Goal: Task Accomplishment & Management: Use online tool/utility

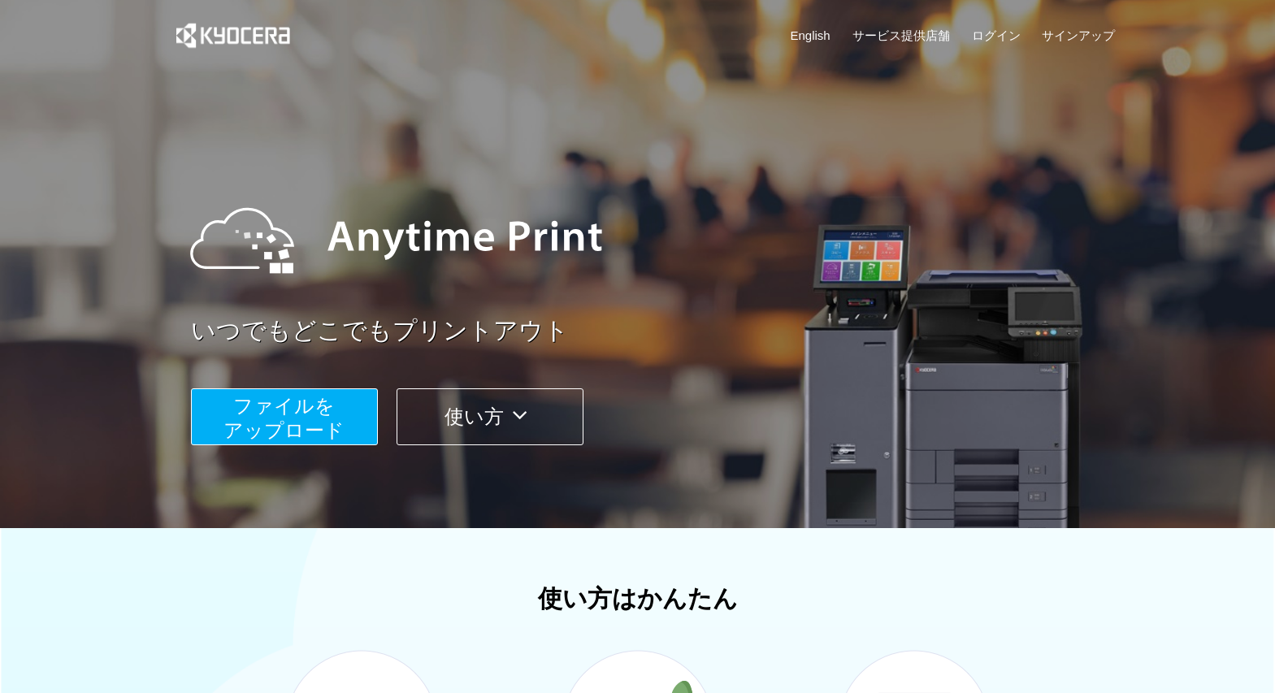
click at [320, 423] on span "ファイルを ​​アップロード" at bounding box center [283, 418] width 121 height 46
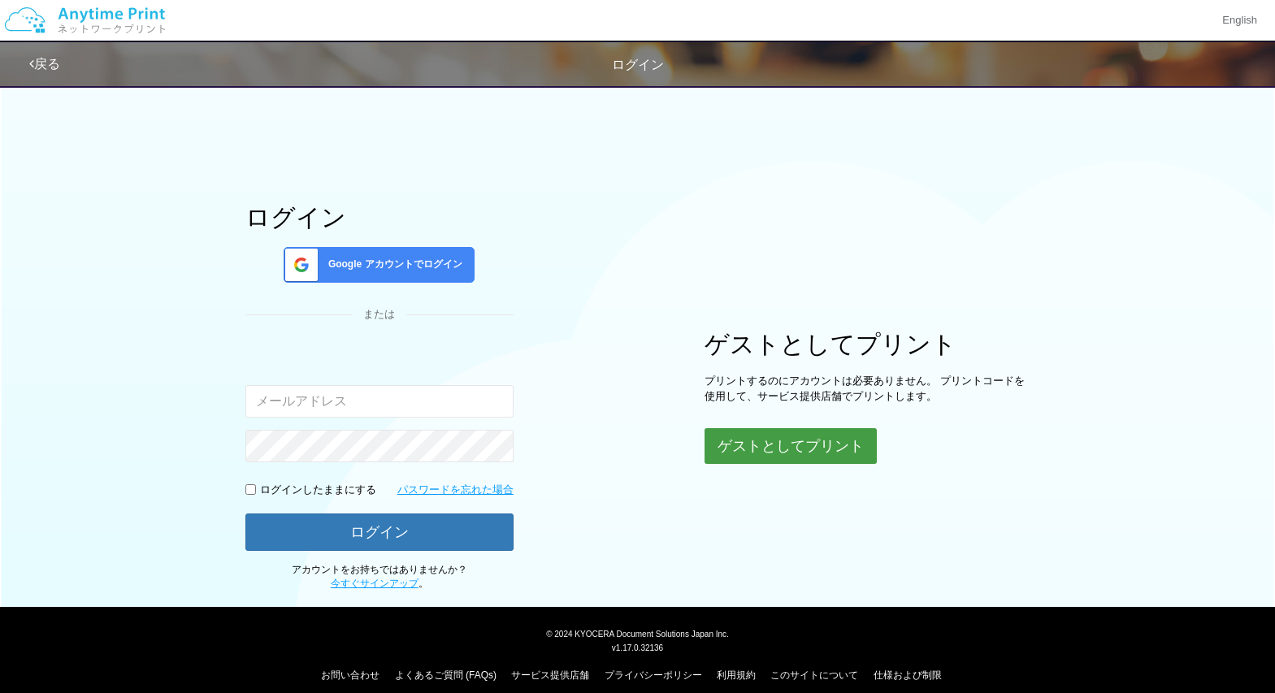
click at [740, 454] on button "ゲストとしてプリント" at bounding box center [791, 446] width 172 height 36
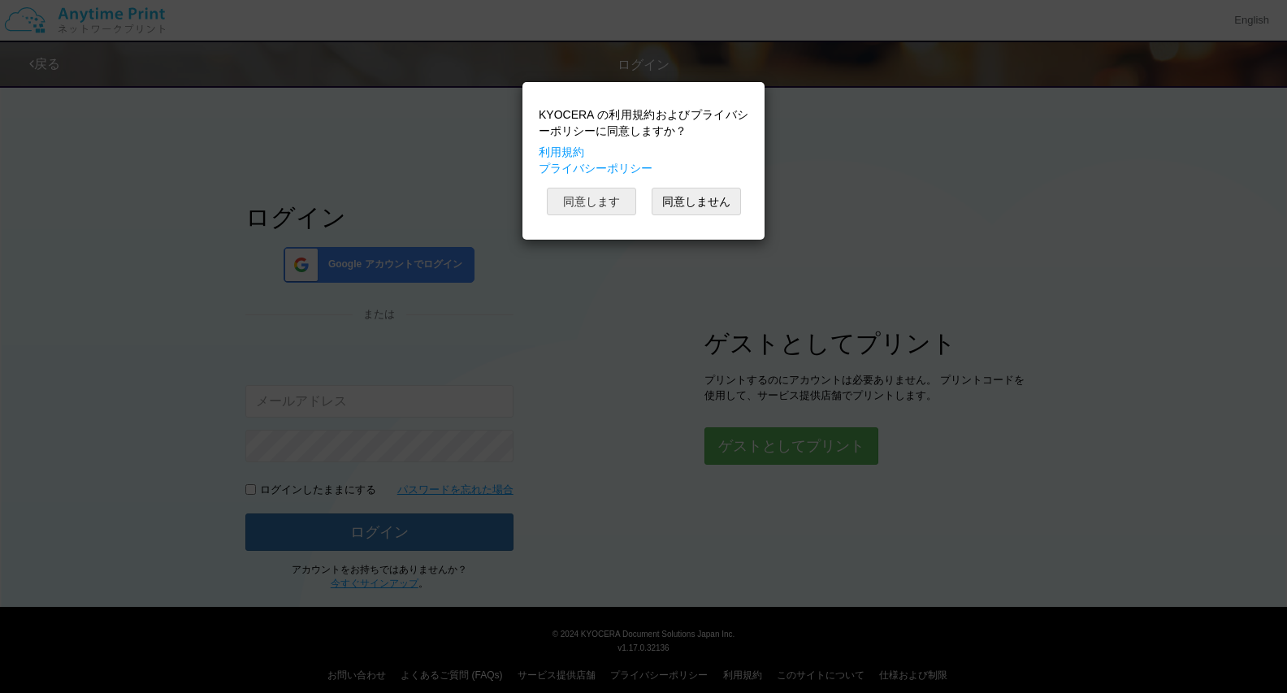
click at [601, 205] on button "同意します" at bounding box center [591, 202] width 89 height 28
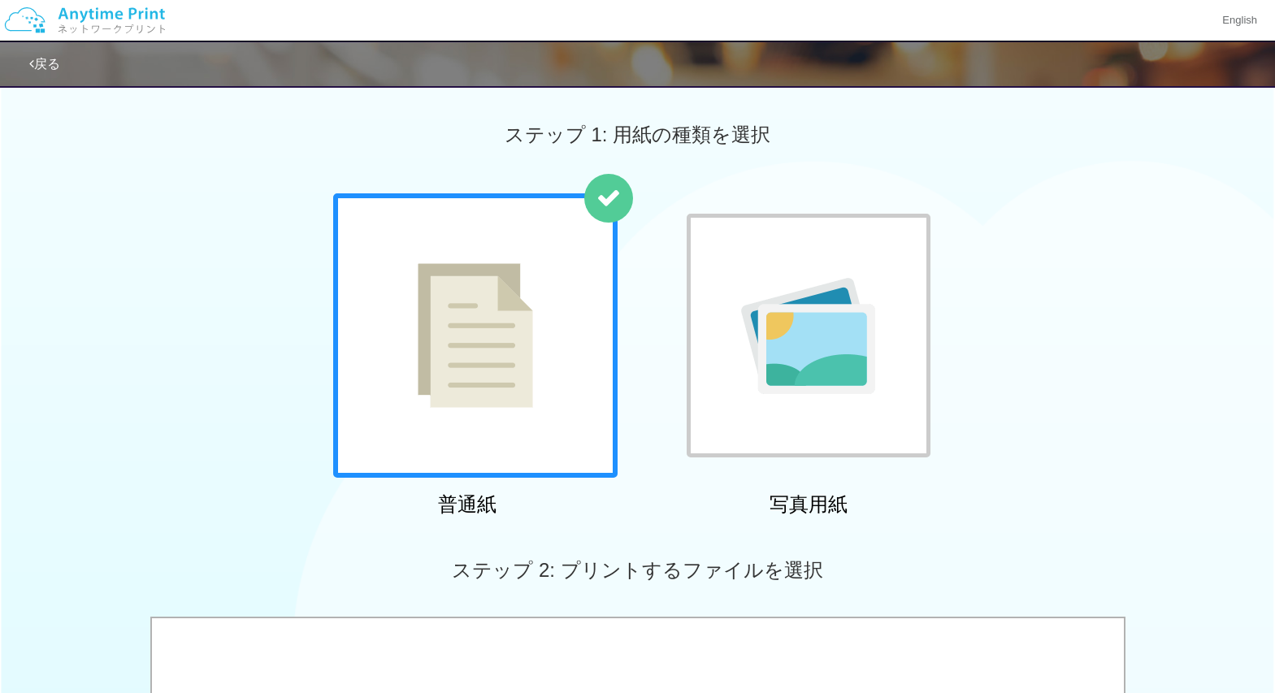
click at [505, 341] on img at bounding box center [475, 335] width 115 height 145
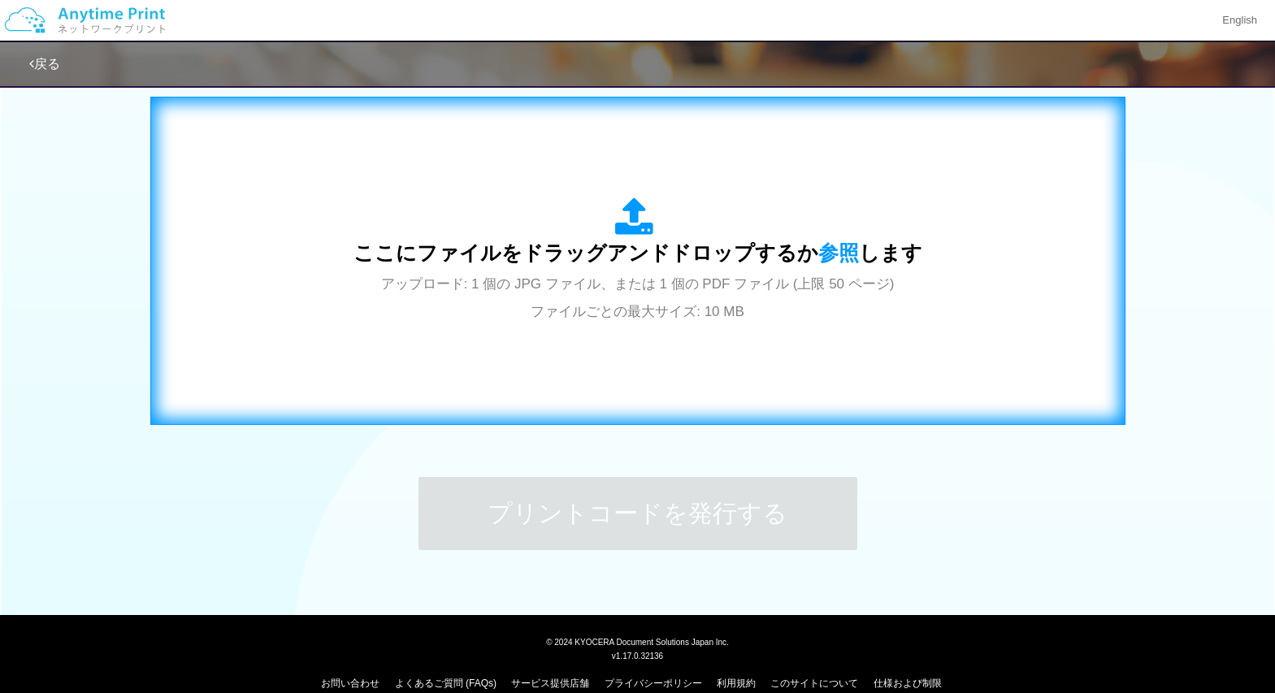
scroll to position [543, 0]
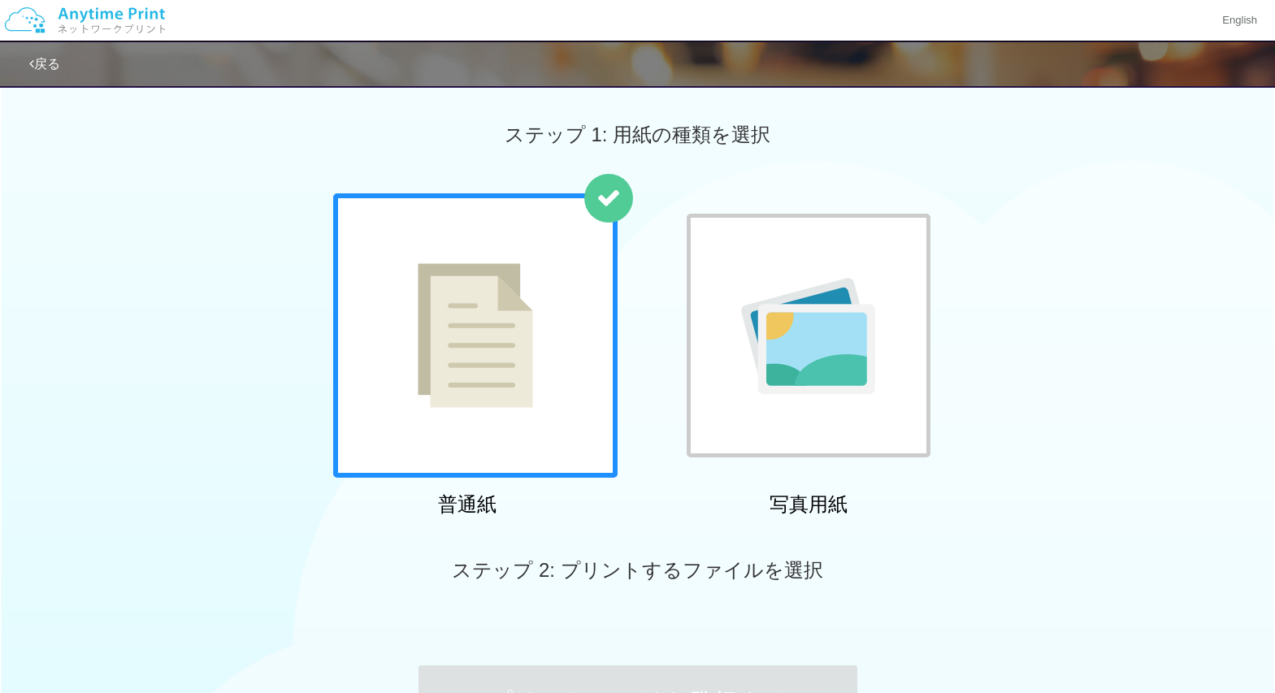
click at [525, 356] on img at bounding box center [475, 335] width 115 height 145
click at [636, 571] on span "ステップ 2: プリントするファイルを選択" at bounding box center [637, 570] width 371 height 22
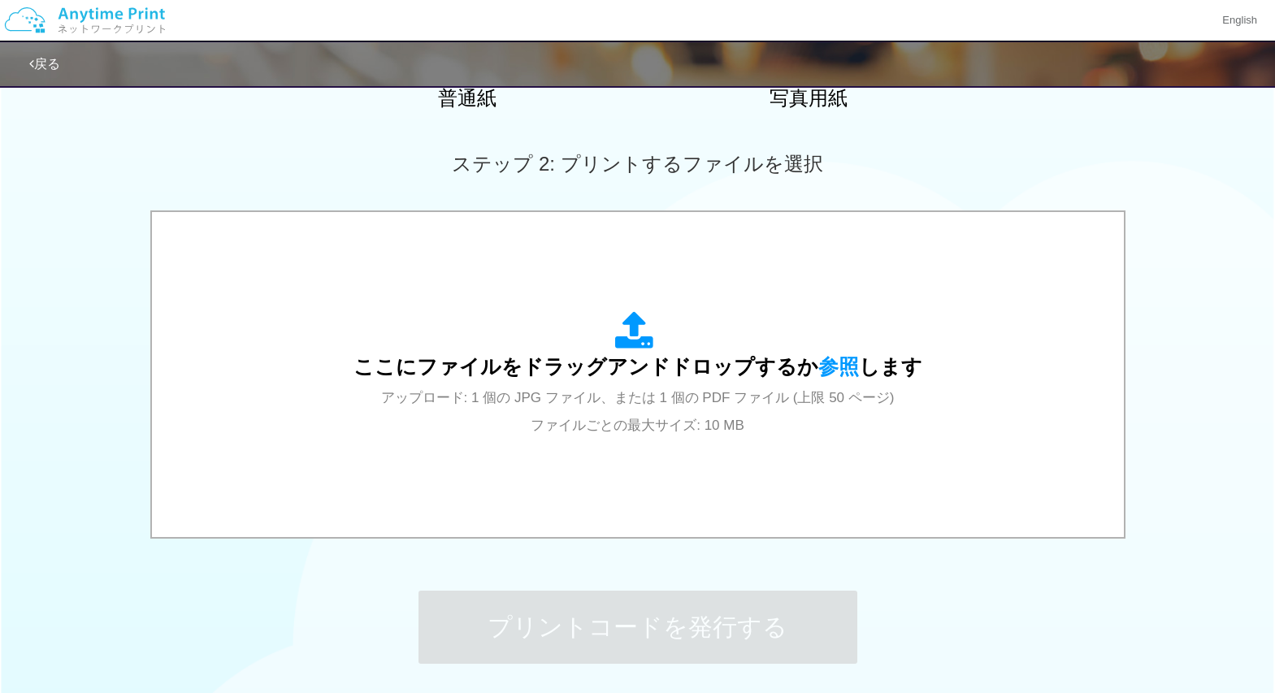
scroll to position [488, 0]
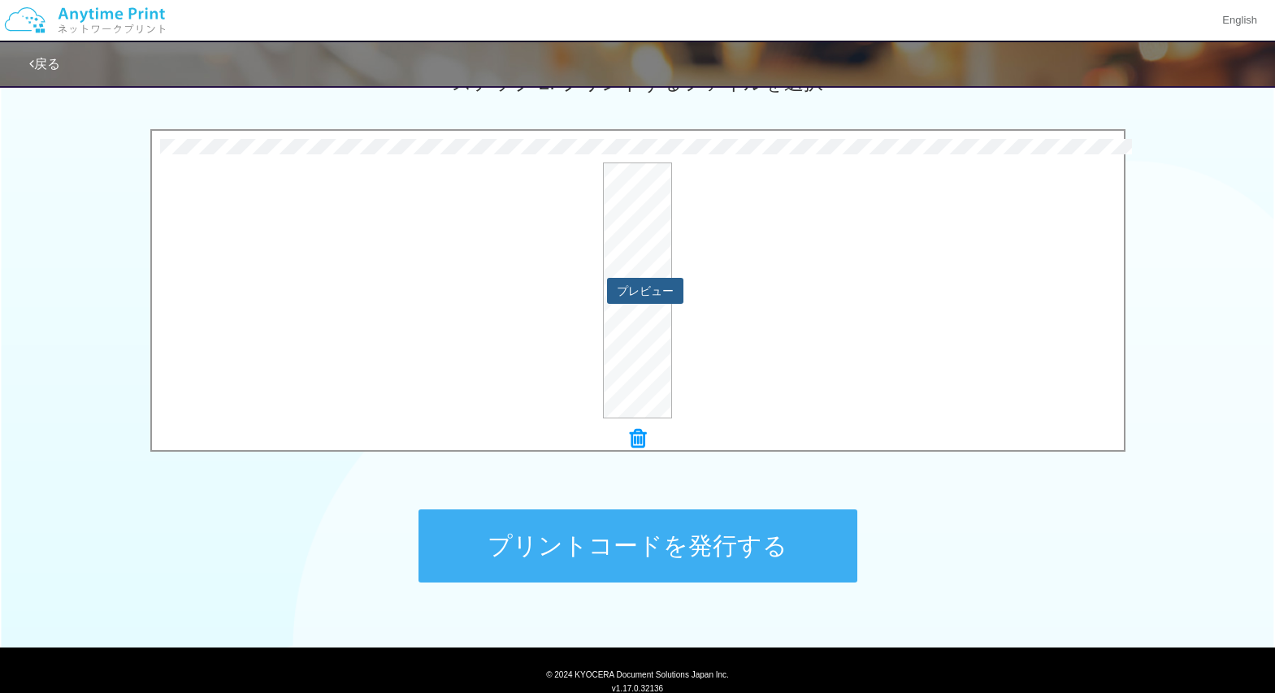
click at [669, 291] on button "プレビュー" at bounding box center [645, 291] width 76 height 26
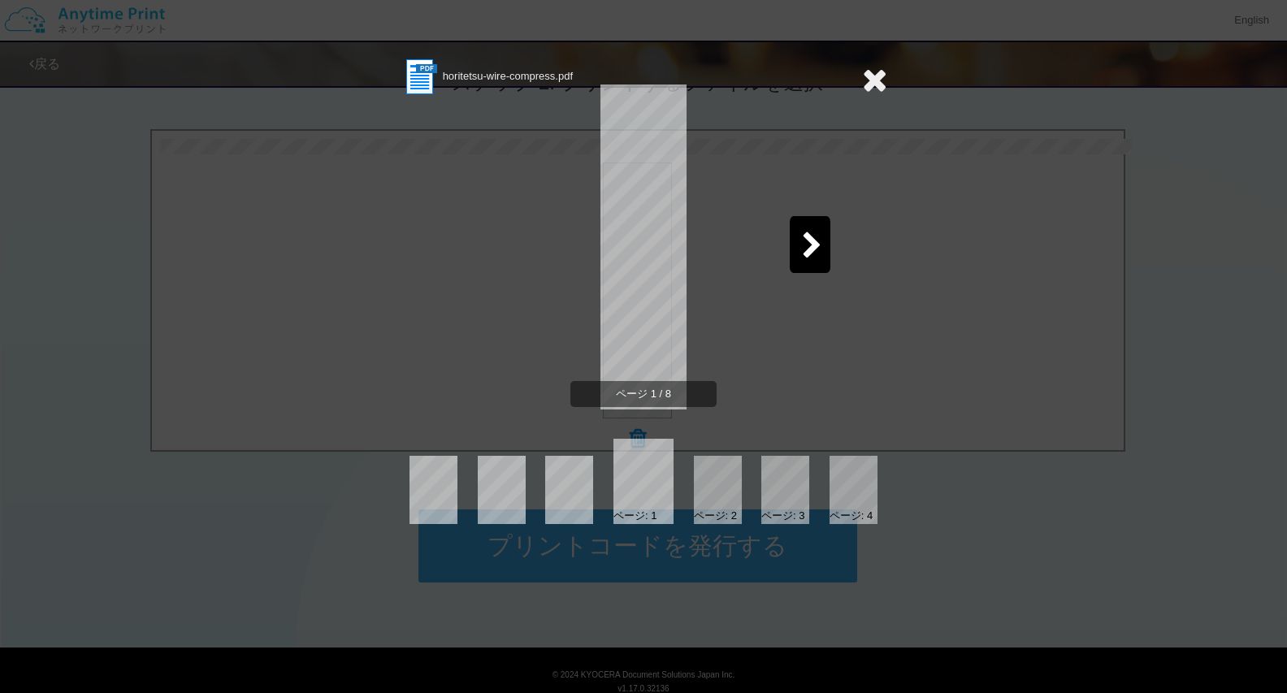
click at [818, 243] on icon at bounding box center [812, 246] width 20 height 28
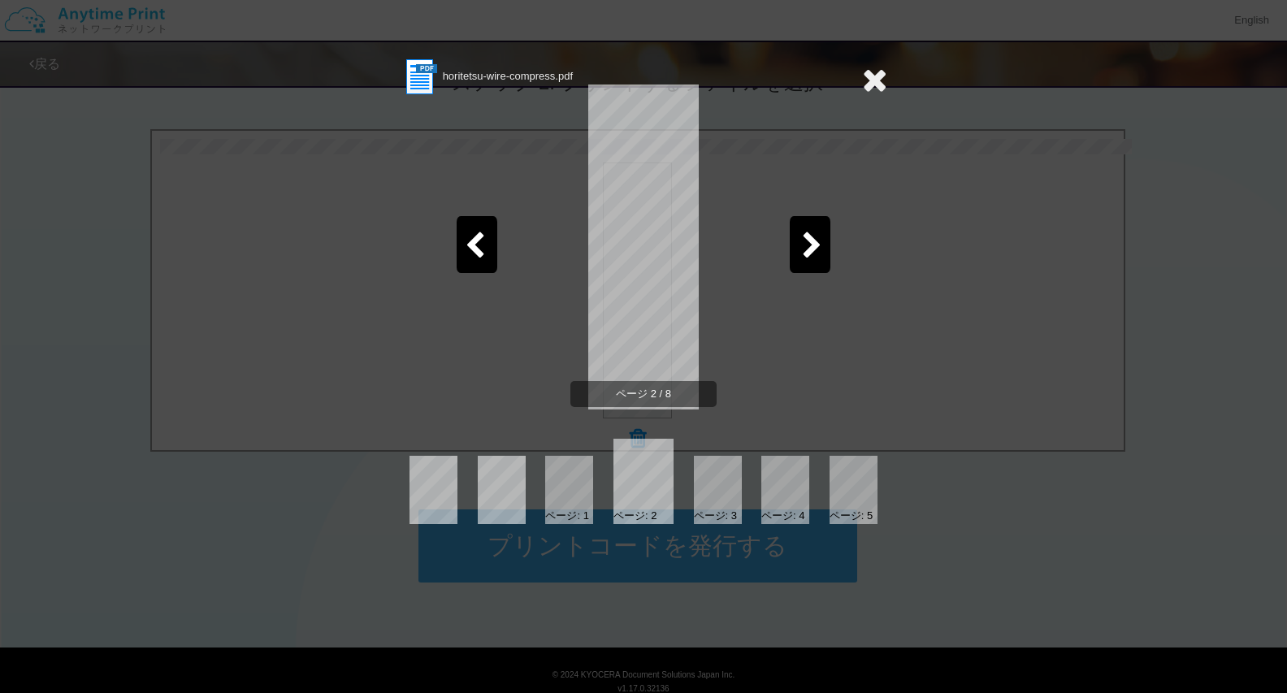
click at [818, 243] on icon at bounding box center [812, 246] width 20 height 28
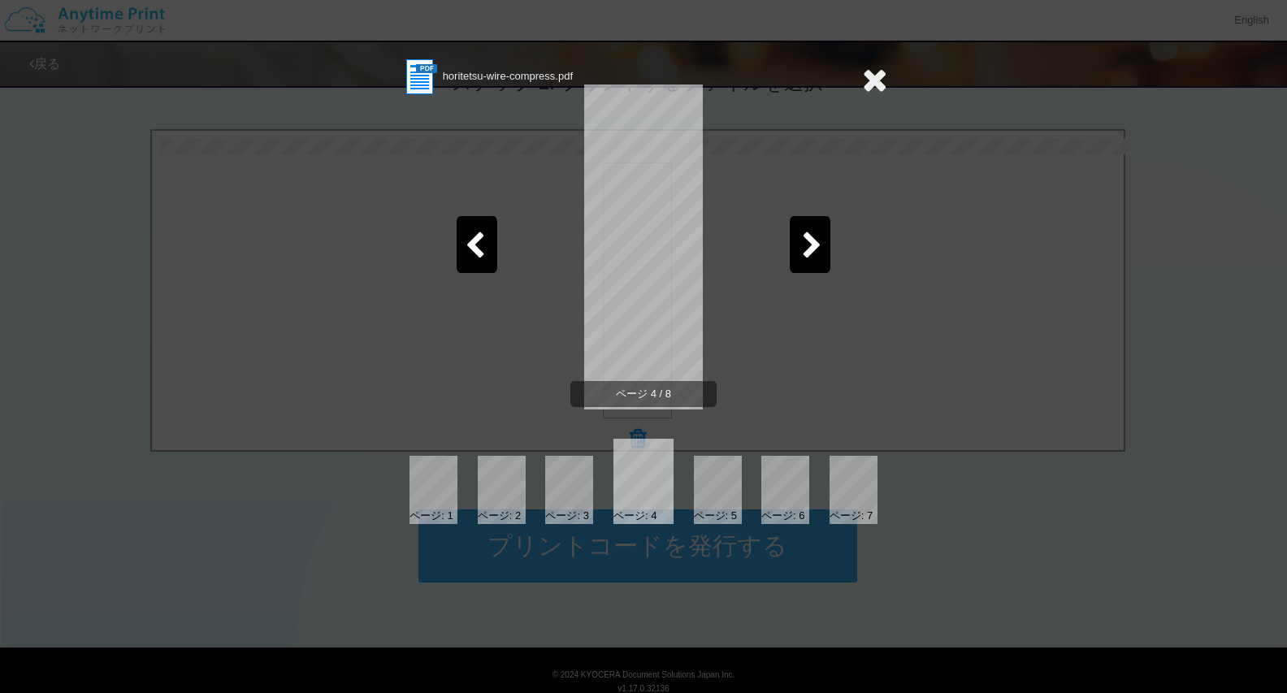
click at [818, 243] on icon at bounding box center [812, 246] width 20 height 28
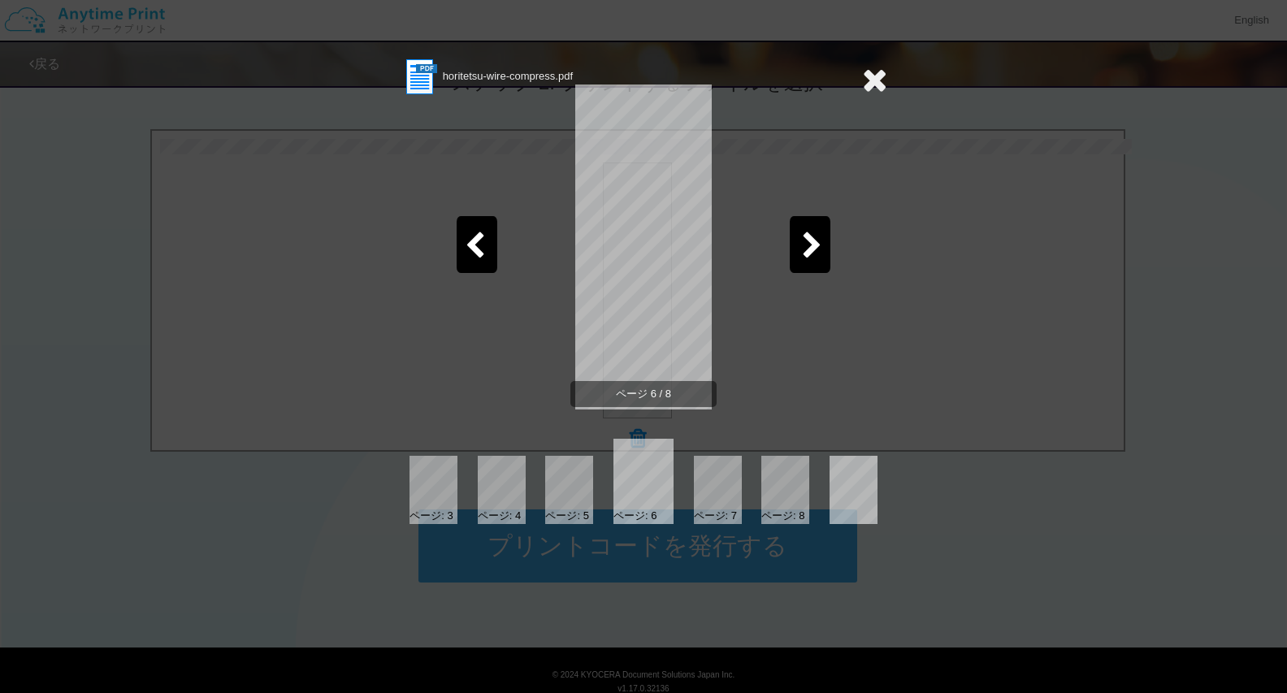
click at [818, 243] on icon at bounding box center [812, 246] width 20 height 28
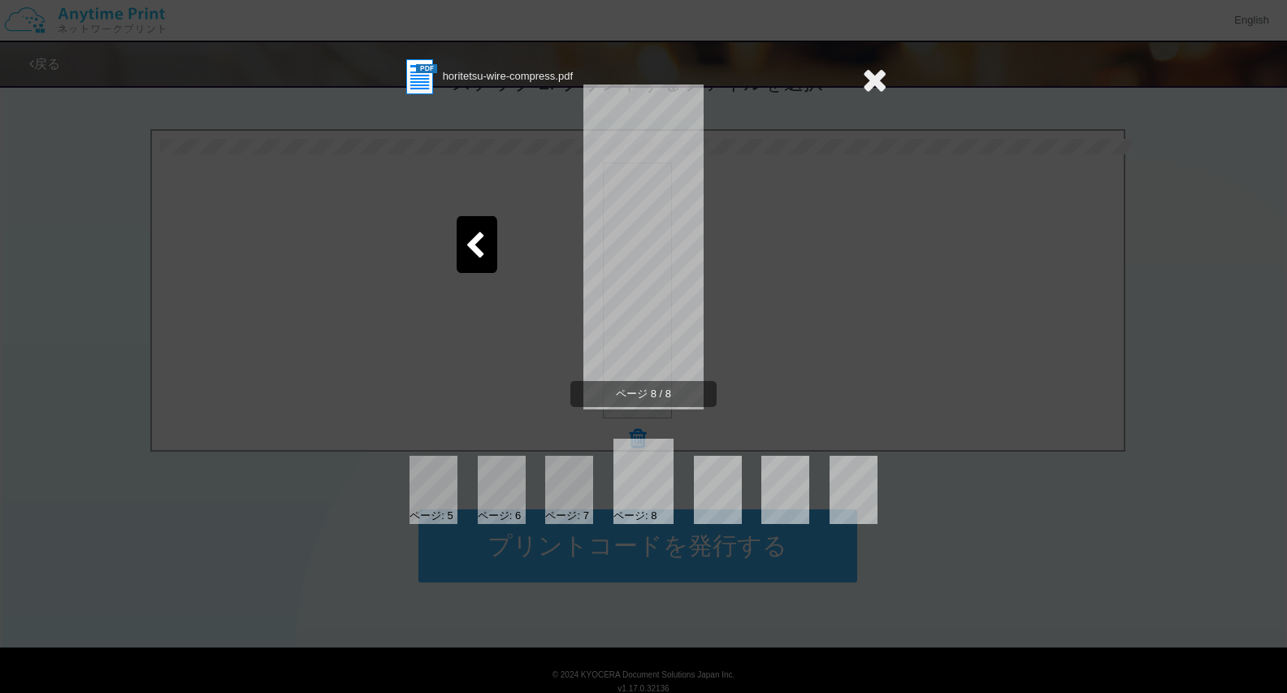
click at [872, 76] on icon at bounding box center [874, 79] width 25 height 33
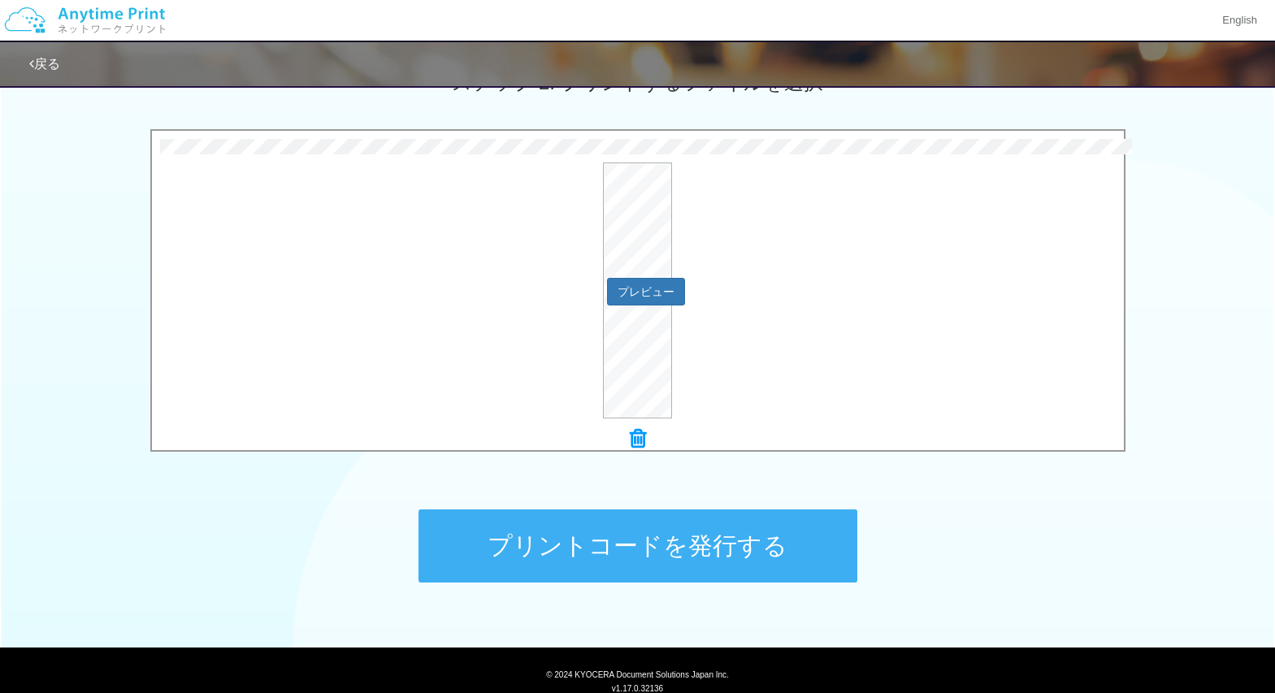
scroll to position [543, 0]
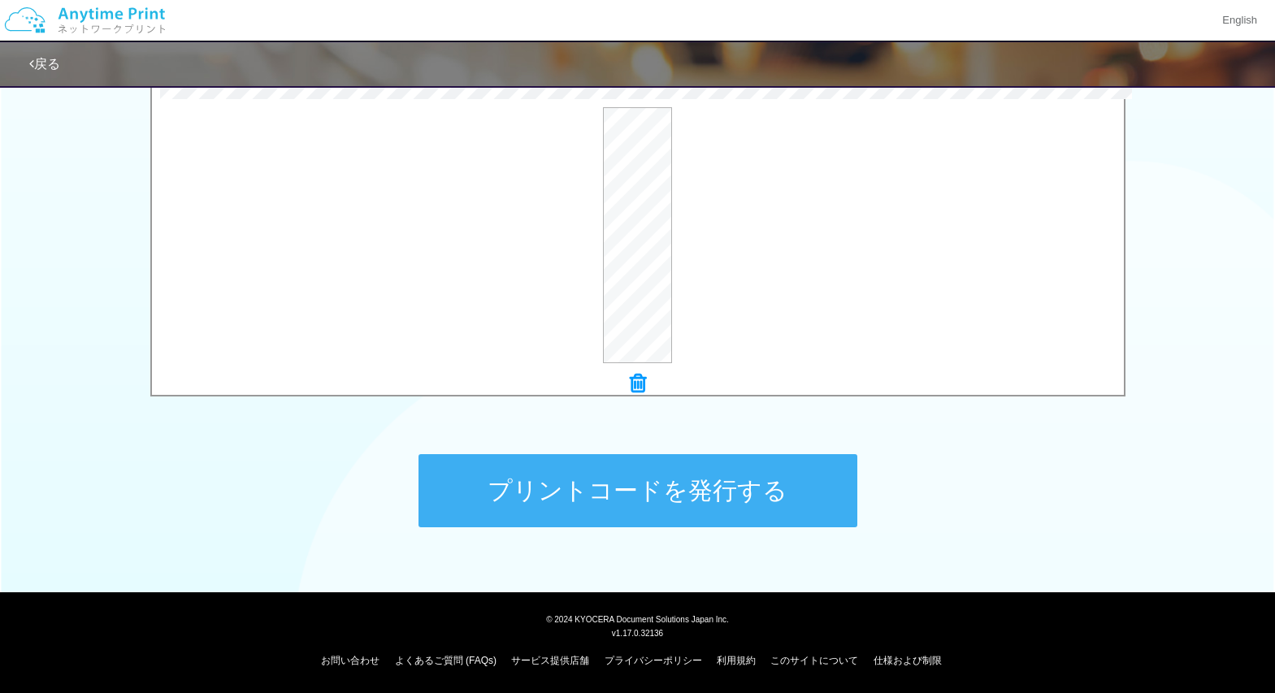
click at [666, 481] on button "プリントコードを発行する" at bounding box center [638, 490] width 439 height 73
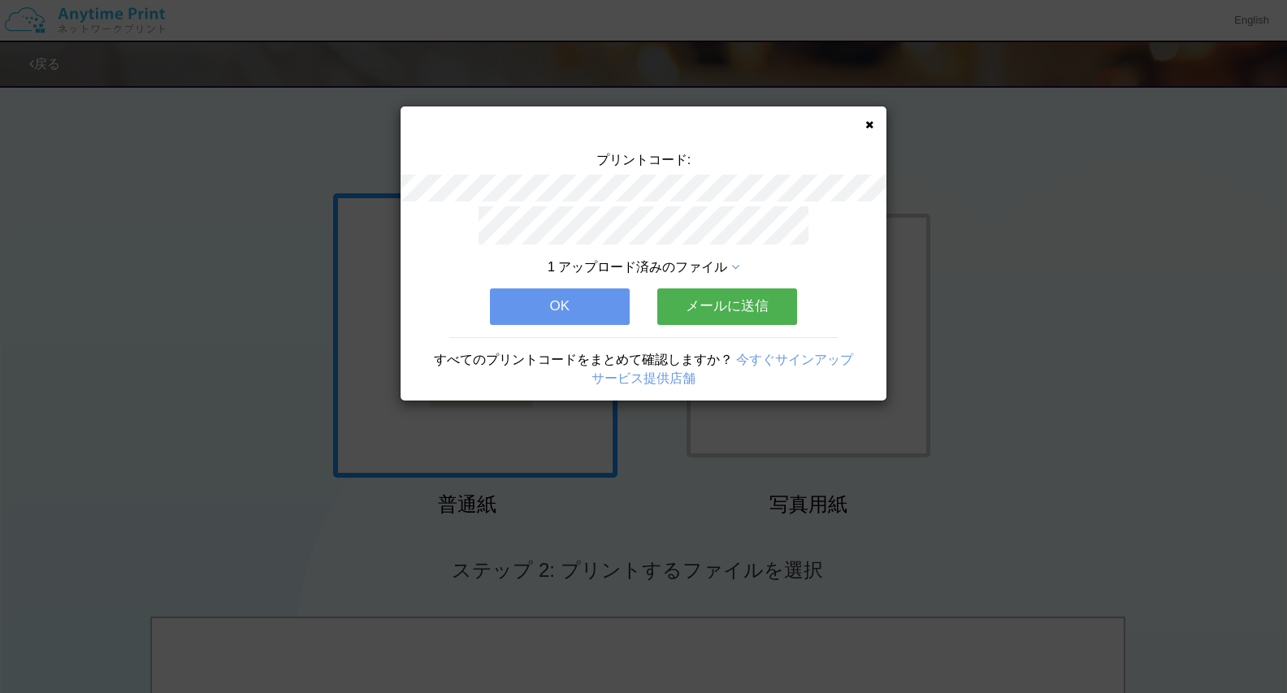
click at [867, 119] on div "プリントコード: 1 アップロード済みのファイル OK メールに送信 すべてのプリントコードをまとめて確認しますか？ 今すぐサインアップ サービス提供店舗" at bounding box center [644, 253] width 486 height 294
click at [867, 122] on icon at bounding box center [870, 124] width 8 height 11
